Goal: Obtain resource: Obtain resource

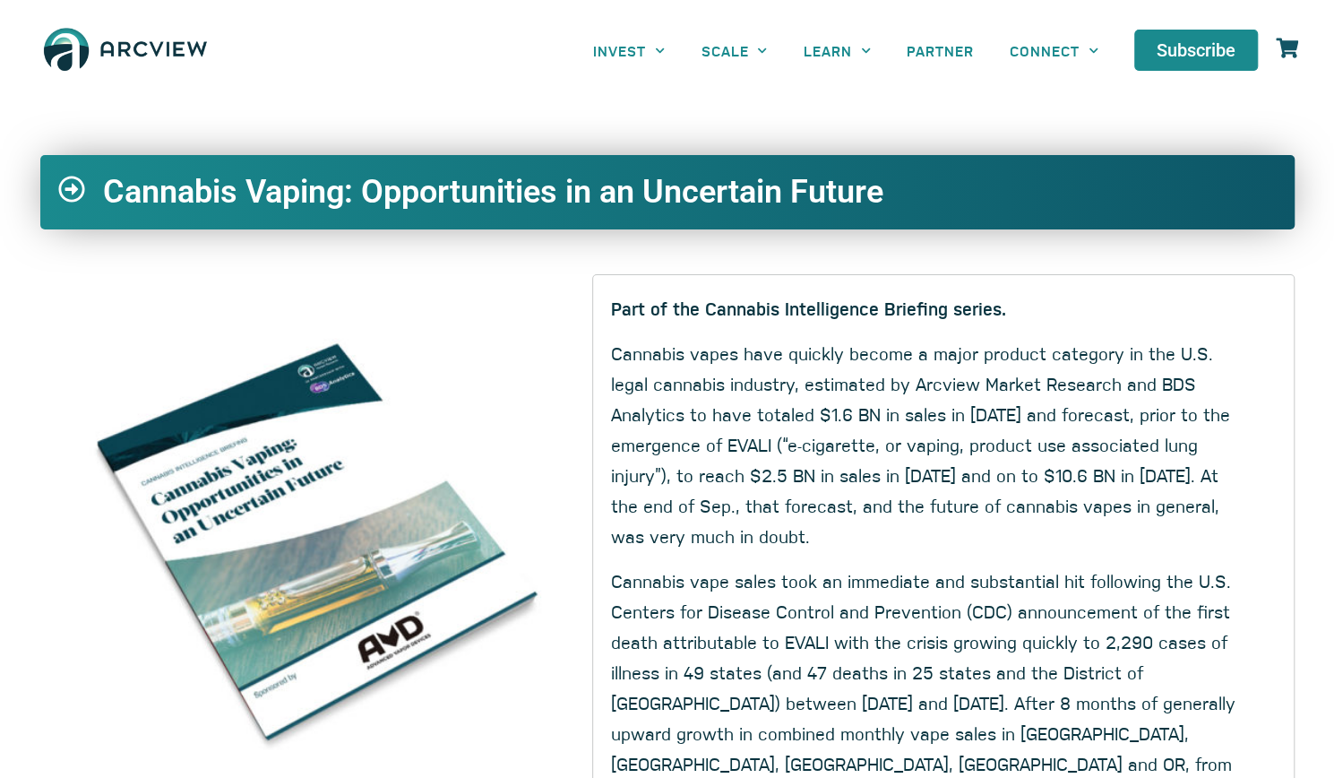
click at [409, 86] on div "INVEST Brokerage & Advisory Services Principal Investment Opportunities / Funds…" at bounding box center [782, 50] width 1050 height 83
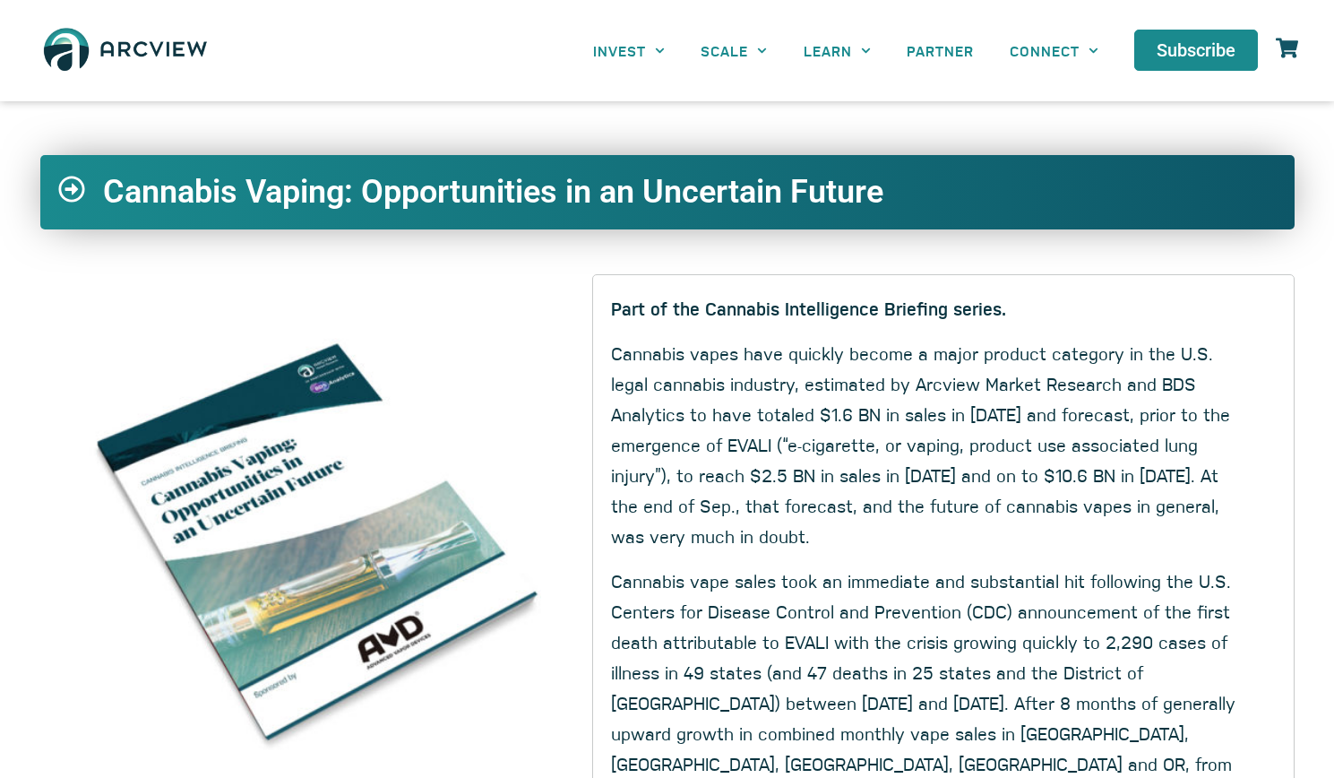
scroll to position [537, 0]
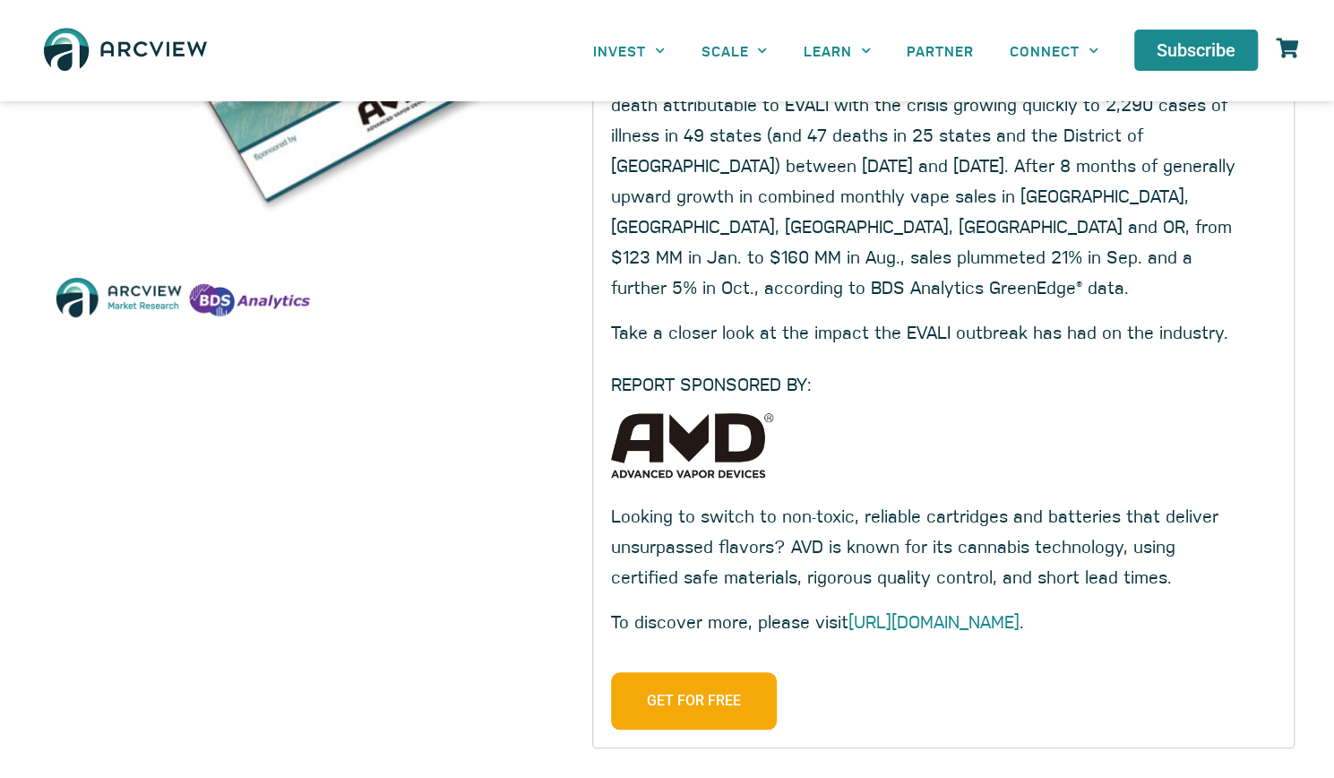
click at [717, 690] on span "Get for Free" at bounding box center [694, 700] width 94 height 21
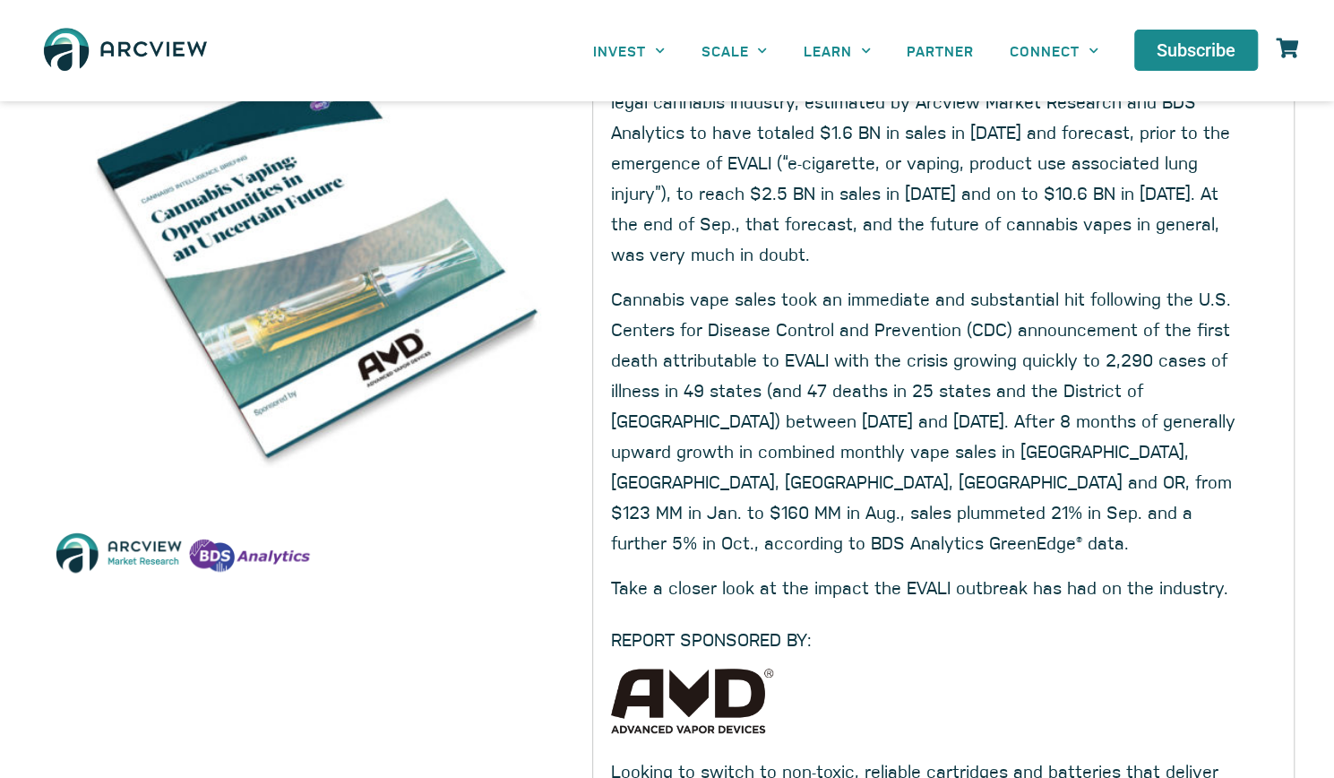
scroll to position [90, 0]
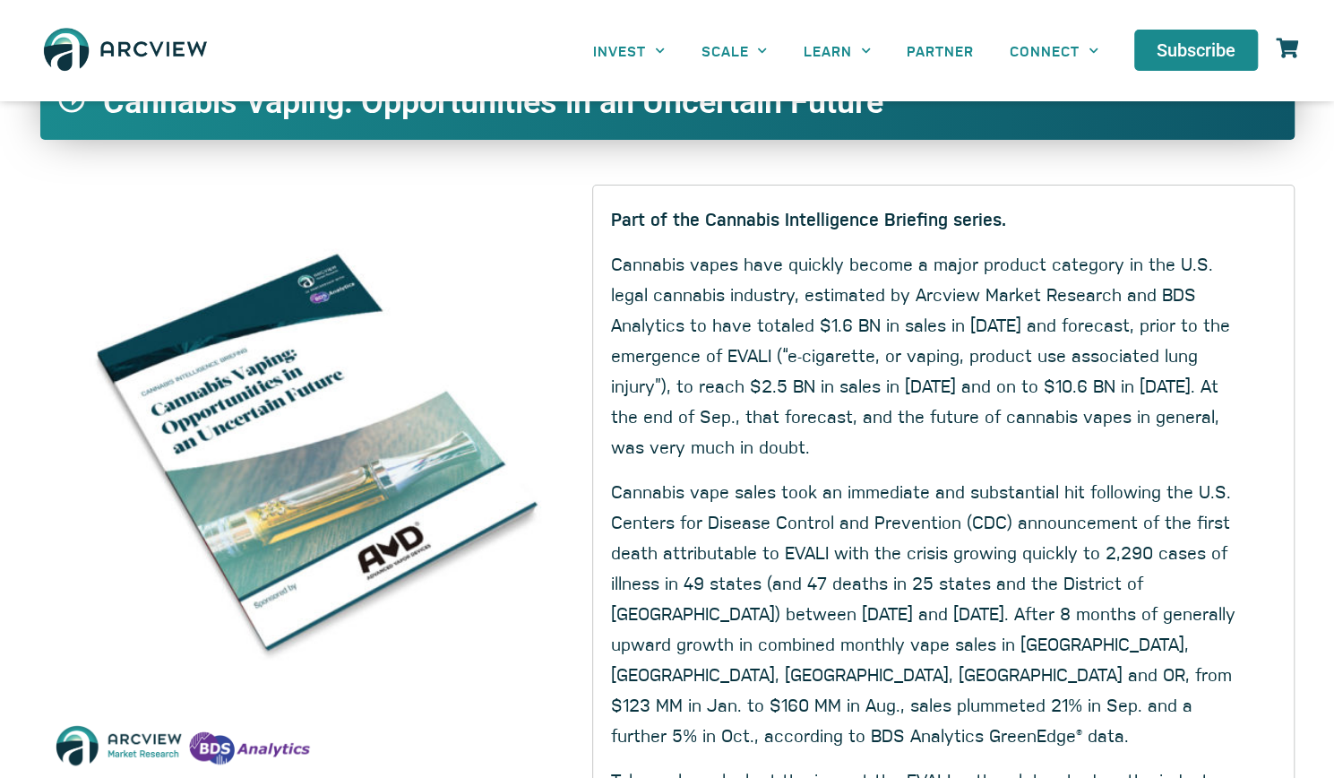
click at [391, 494] on img at bounding box center [316, 460] width 525 height 525
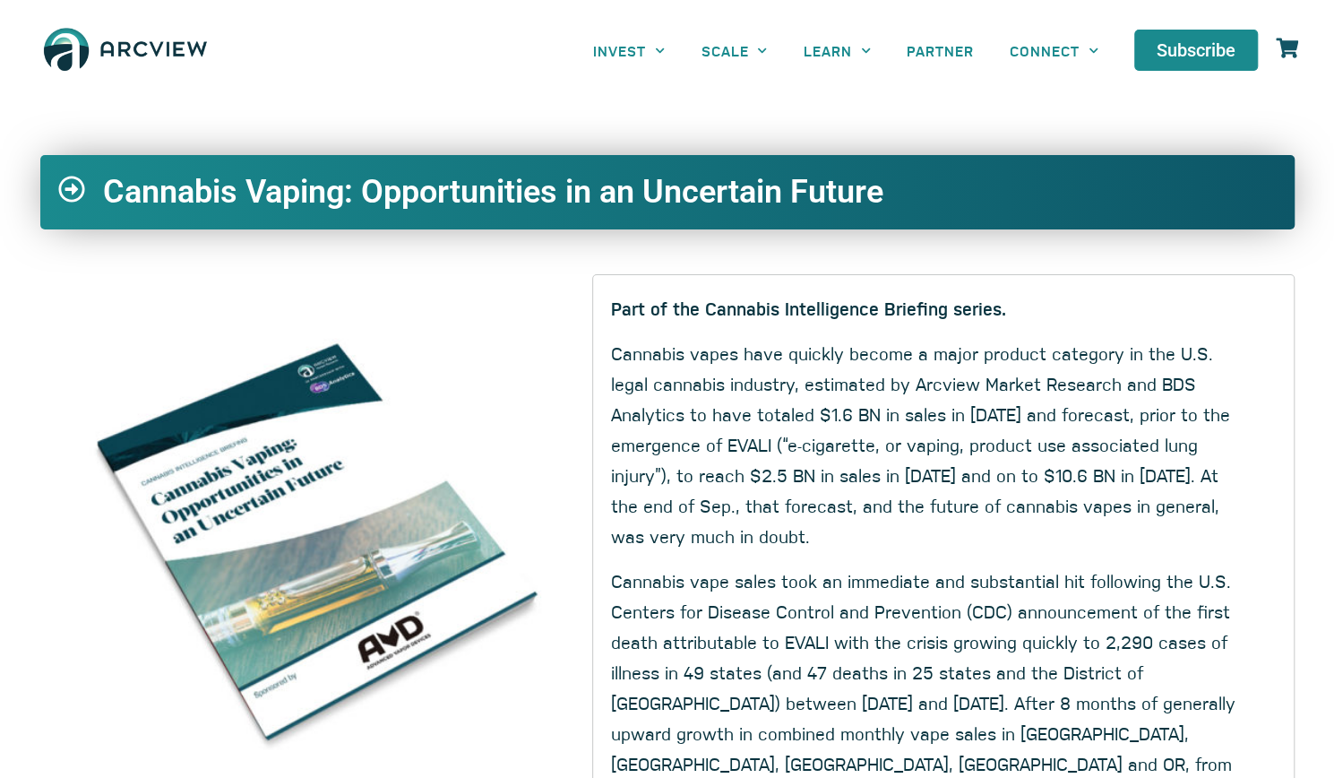
click at [73, 189] on icon at bounding box center [71, 189] width 26 height 26
click at [172, 192] on h2 "Cannabis Vaping: Opportunities in an Uncertain Future" at bounding box center [651, 192] width 1096 height 39
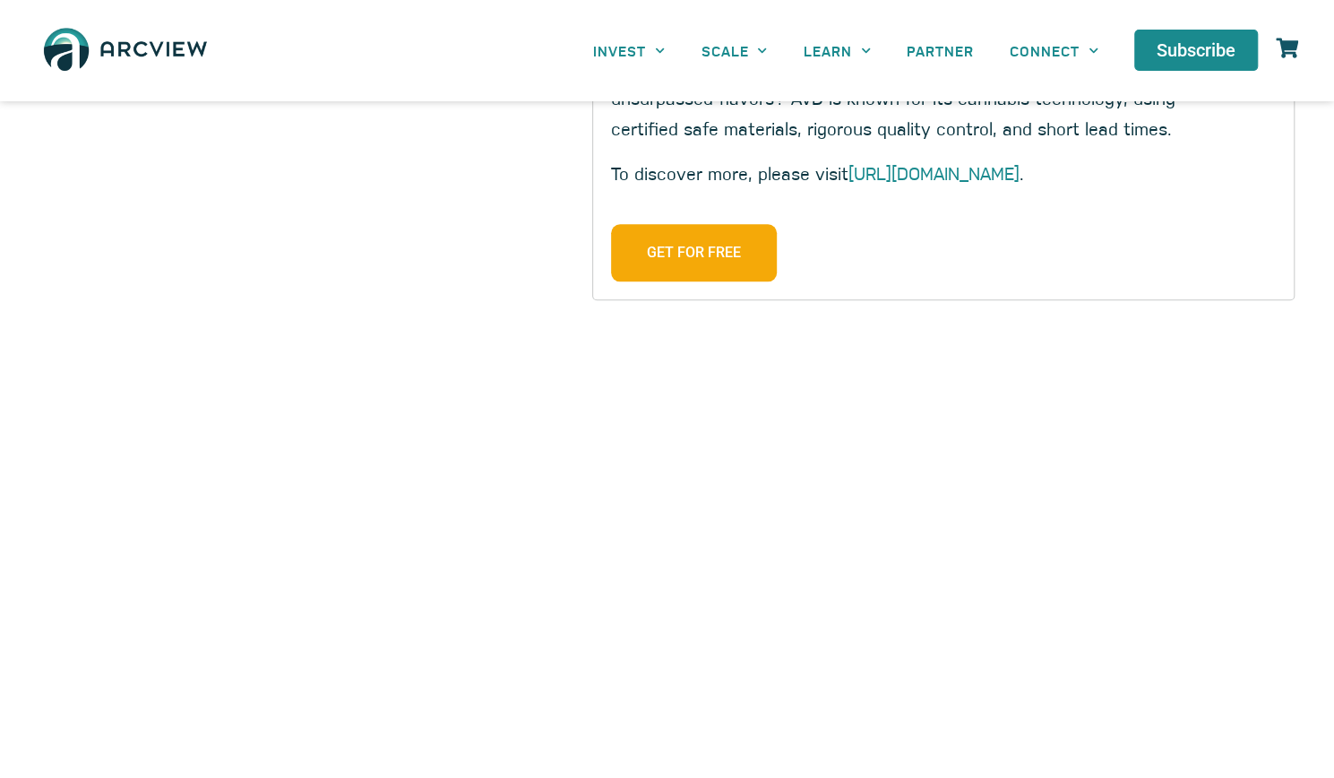
scroll to position [1344, 0]
